Goal: Navigation & Orientation: Find specific page/section

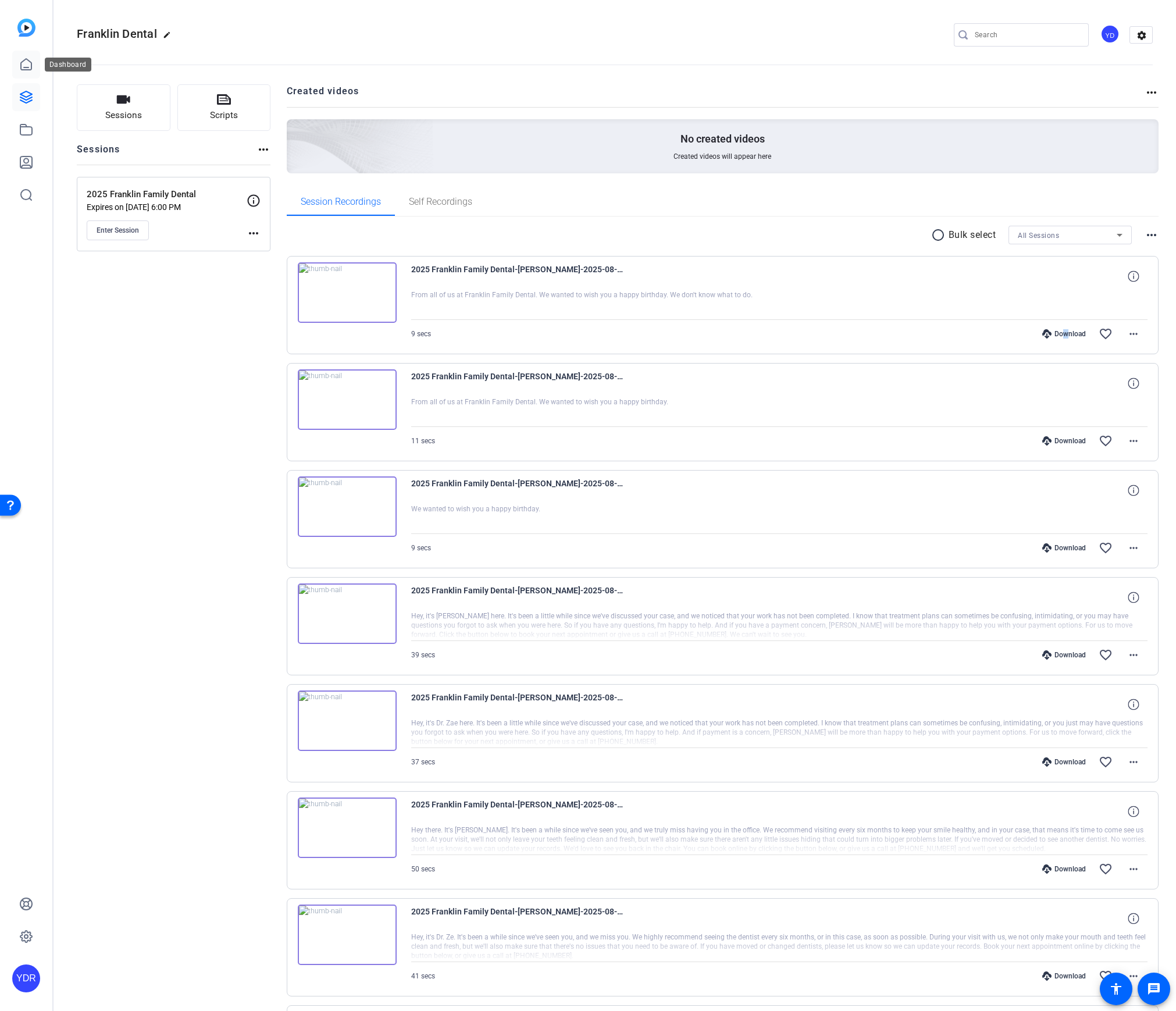
click at [30, 68] on icon at bounding box center [26, 64] width 14 height 14
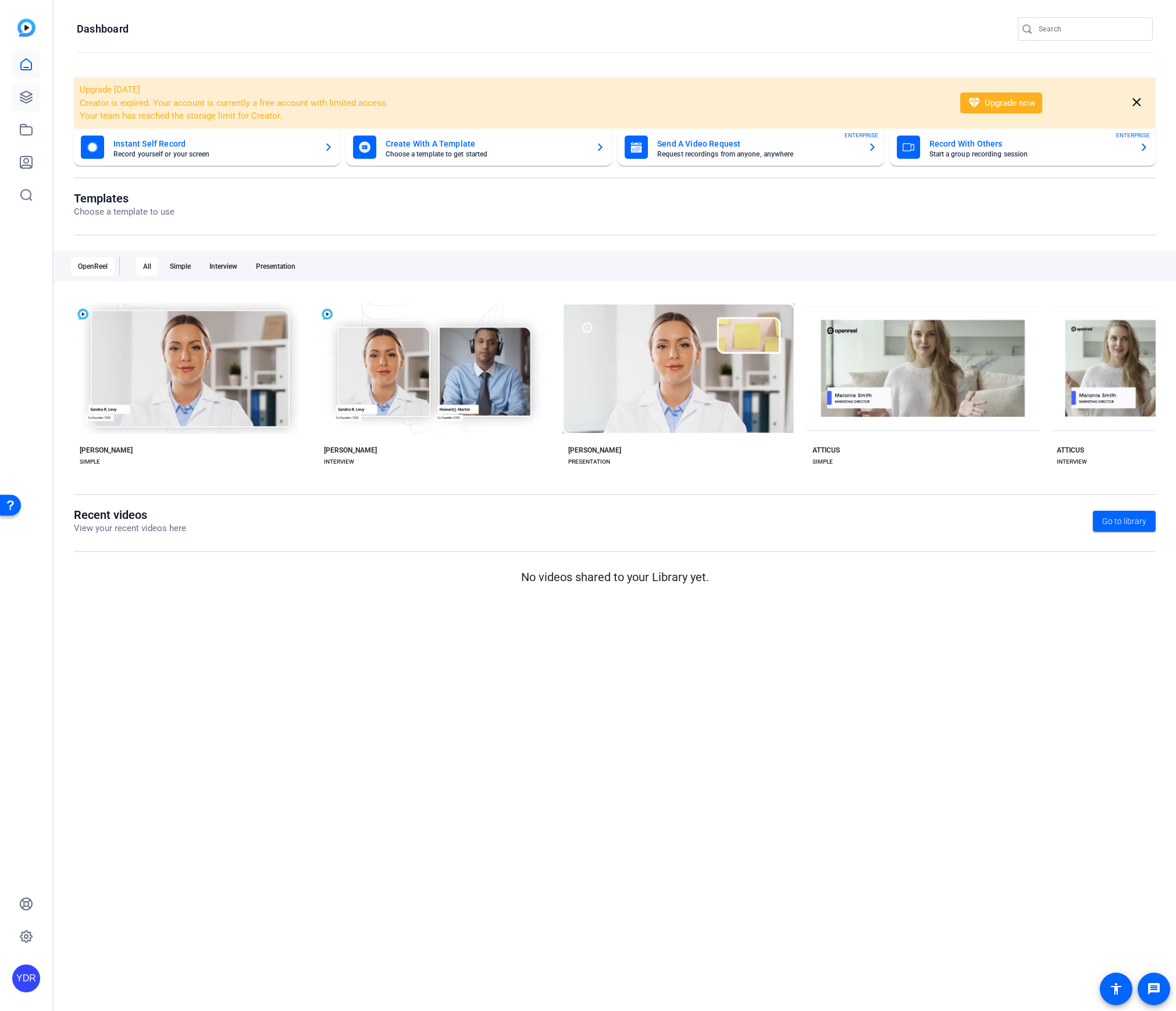
click at [17, 92] on link at bounding box center [26, 97] width 28 height 28
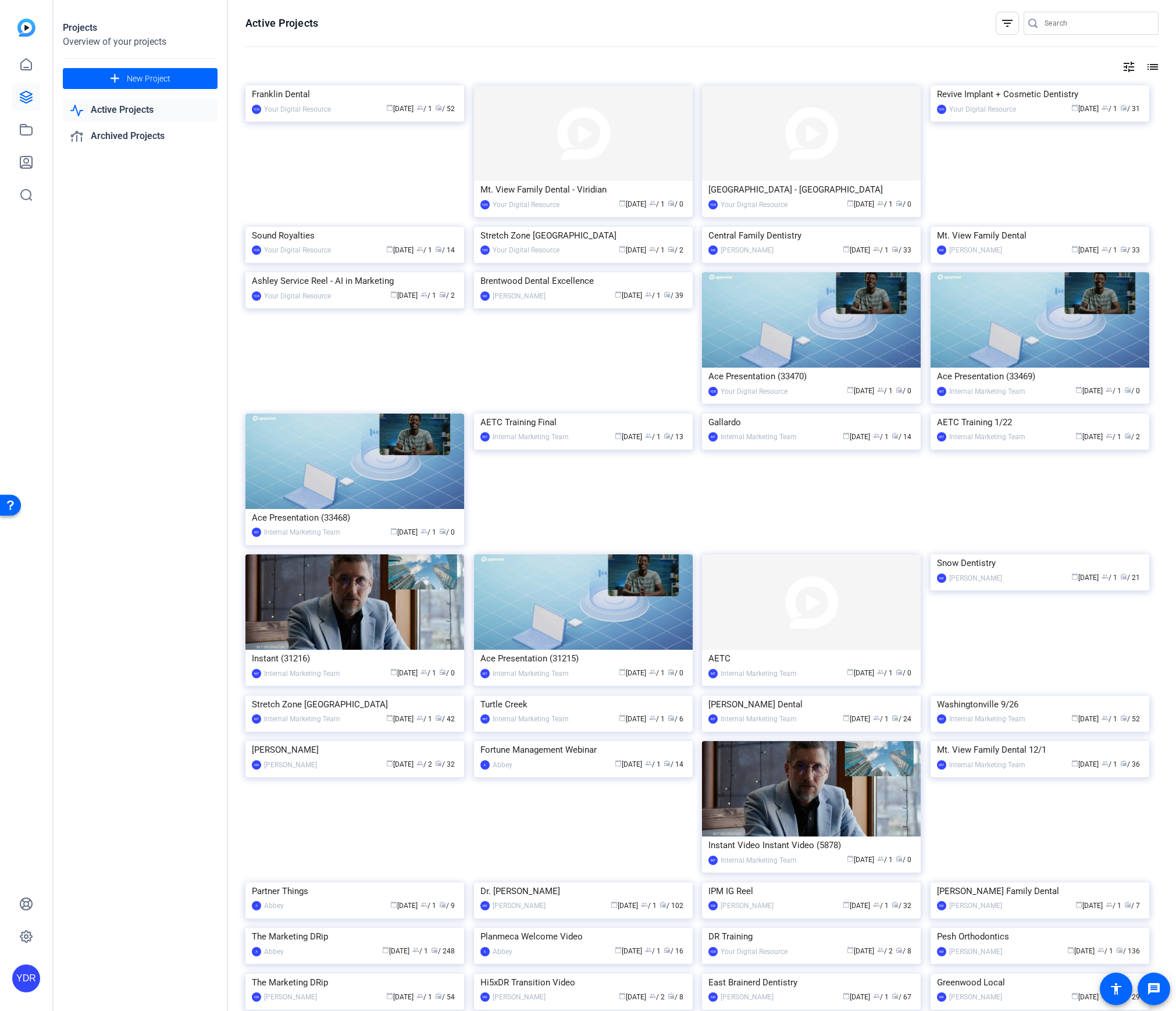
click at [147, 108] on link "Active Projects" at bounding box center [140, 110] width 155 height 24
click at [826, 135] on img at bounding box center [811, 133] width 219 height 96
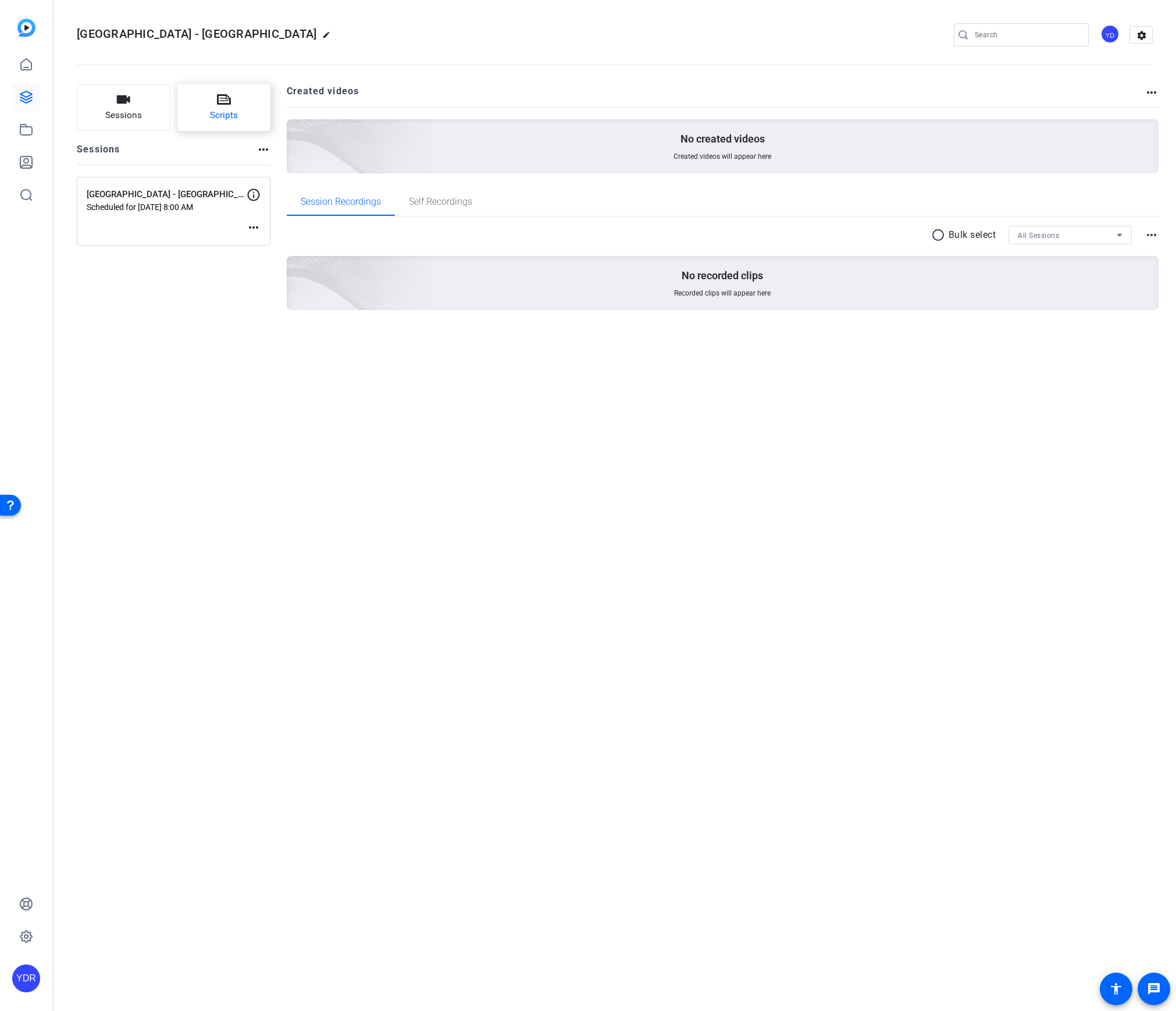
click at [217, 114] on span "Scripts" at bounding box center [224, 115] width 28 height 14
